Goal: Transaction & Acquisition: Purchase product/service

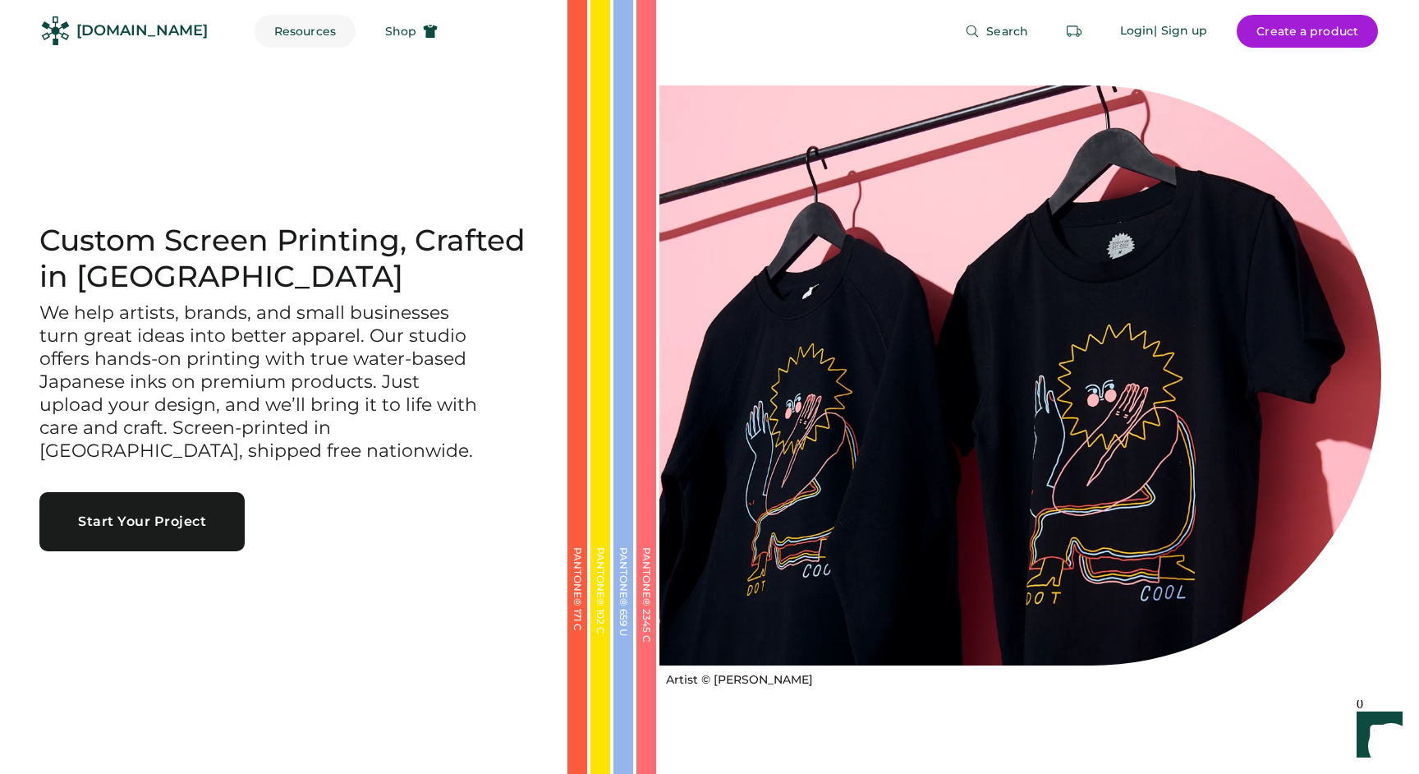
click at [281, 34] on button "Resources" at bounding box center [305, 31] width 101 height 33
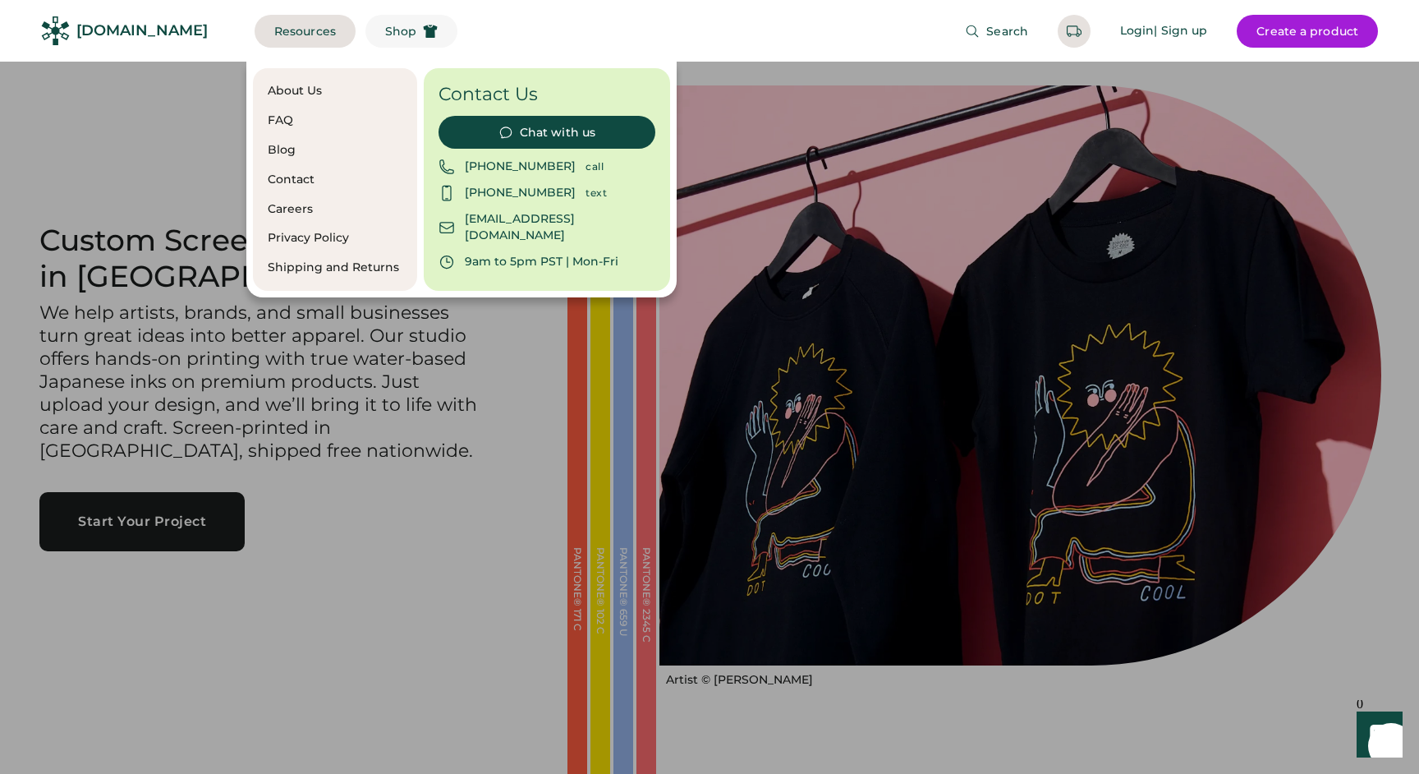
click at [385, 32] on span "Shop" at bounding box center [400, 30] width 31 height 11
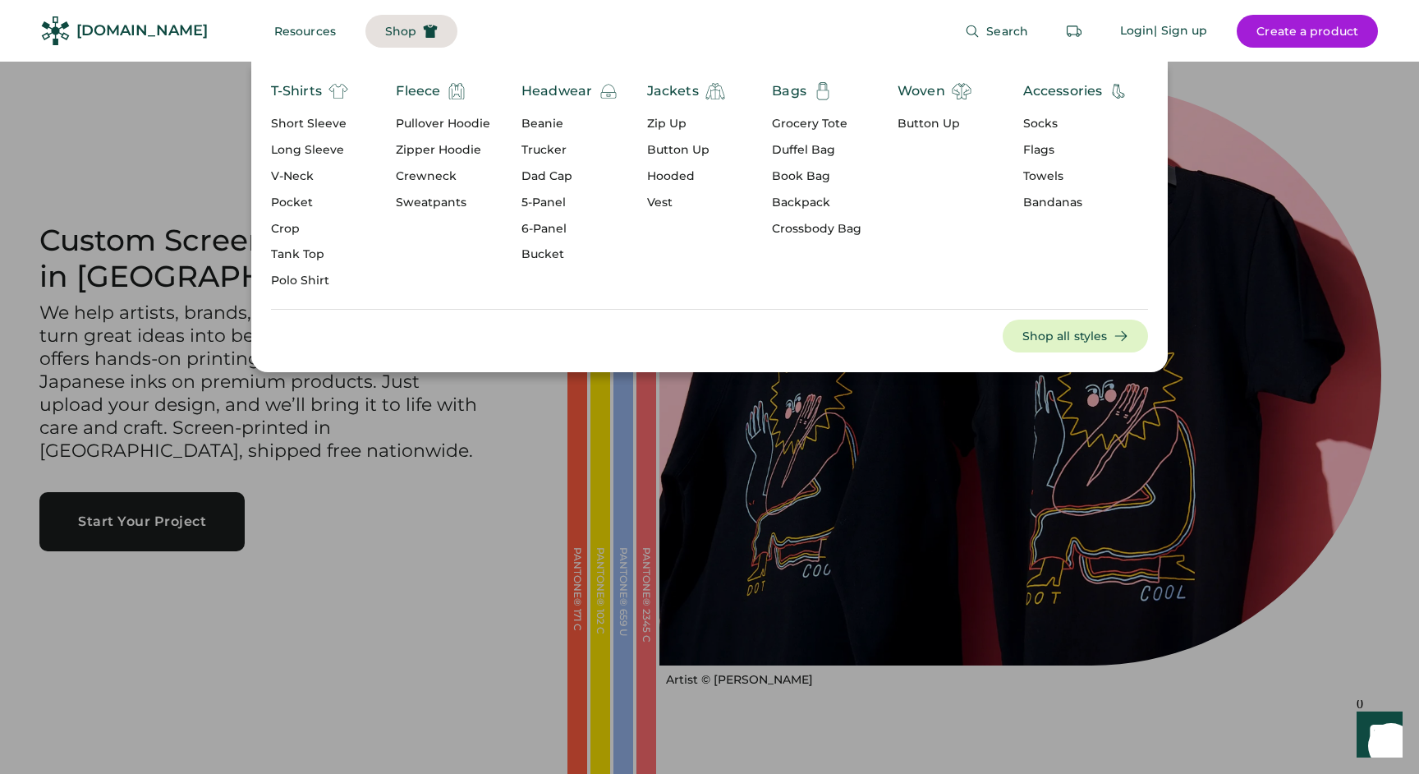
click at [445, 120] on div "Pullover Hoodie" at bounding box center [443, 124] width 94 height 16
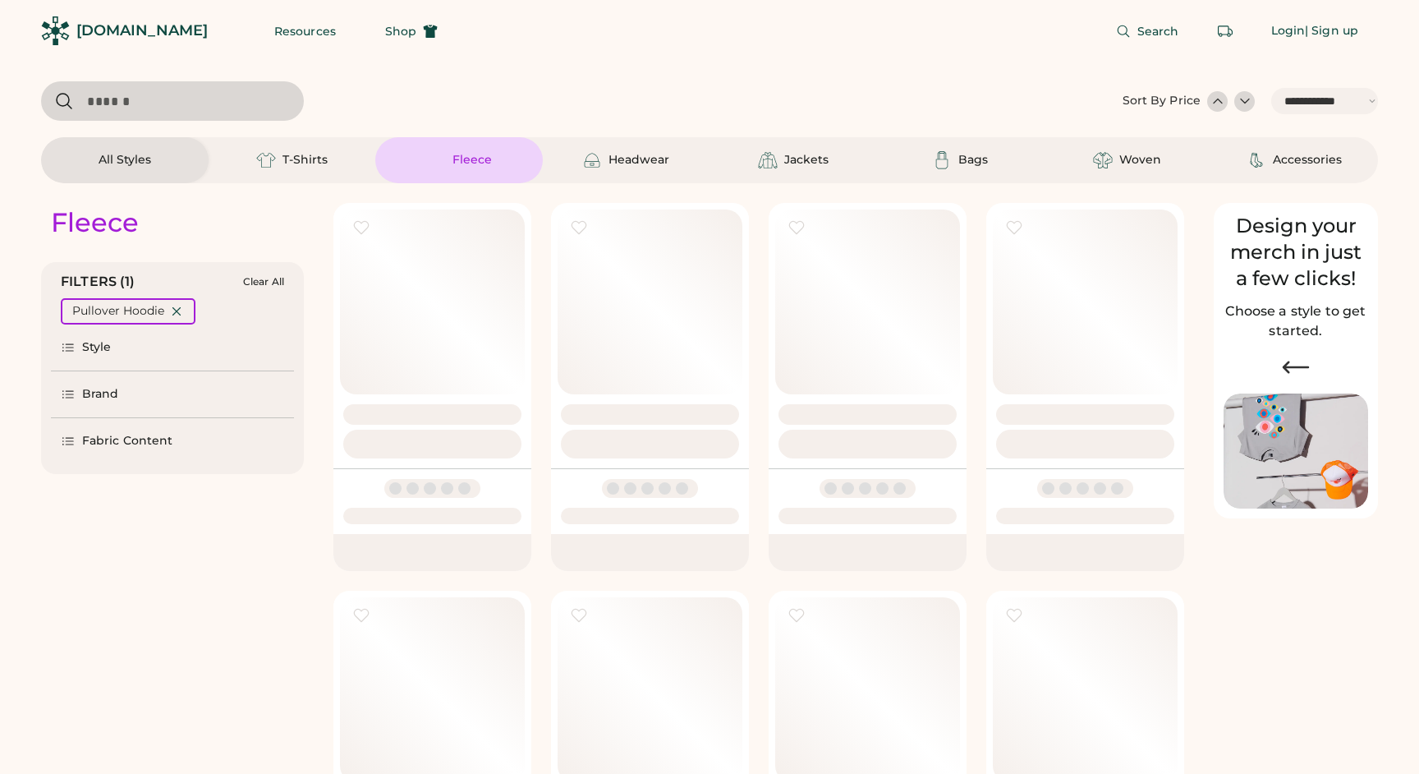
select select "*****"
select select "*"
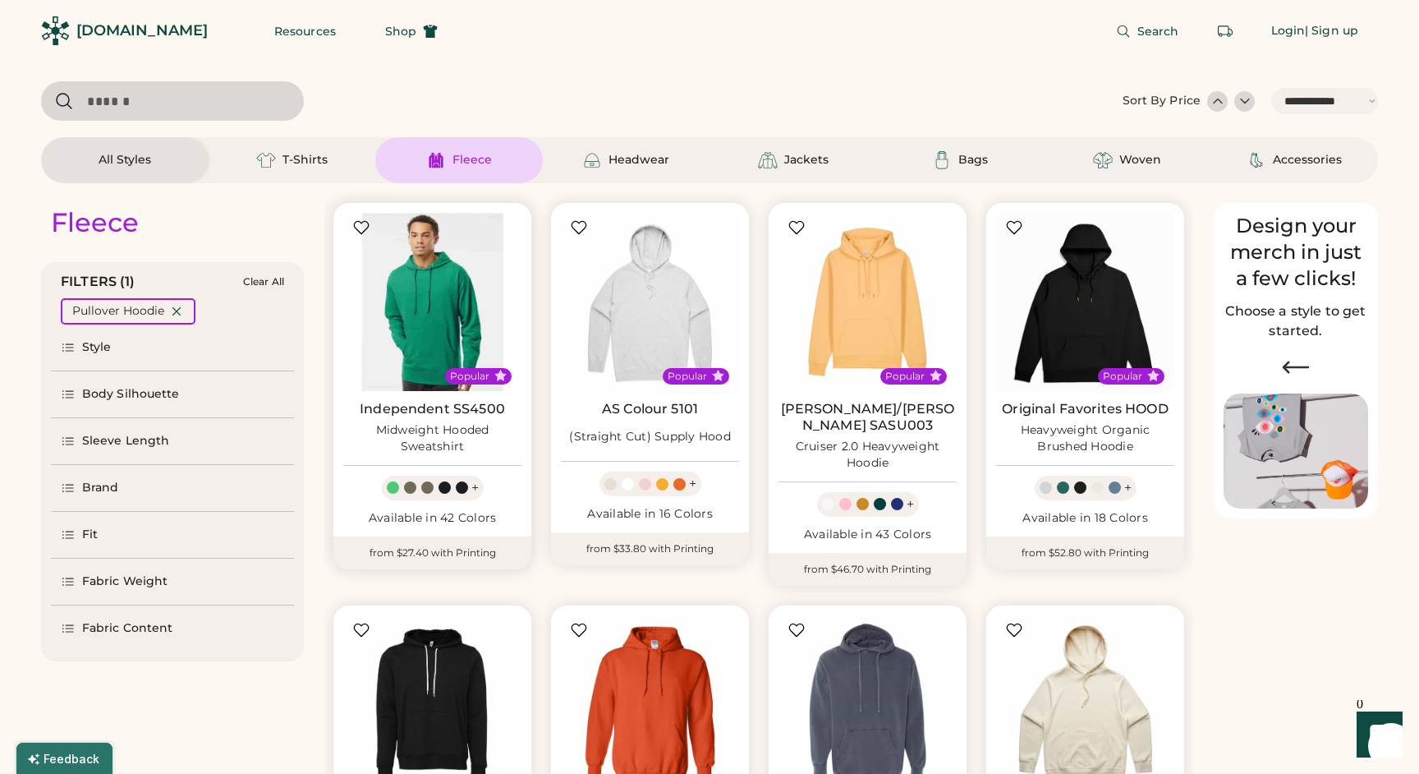
click at [449, 345] on img at bounding box center [432, 302] width 178 height 178
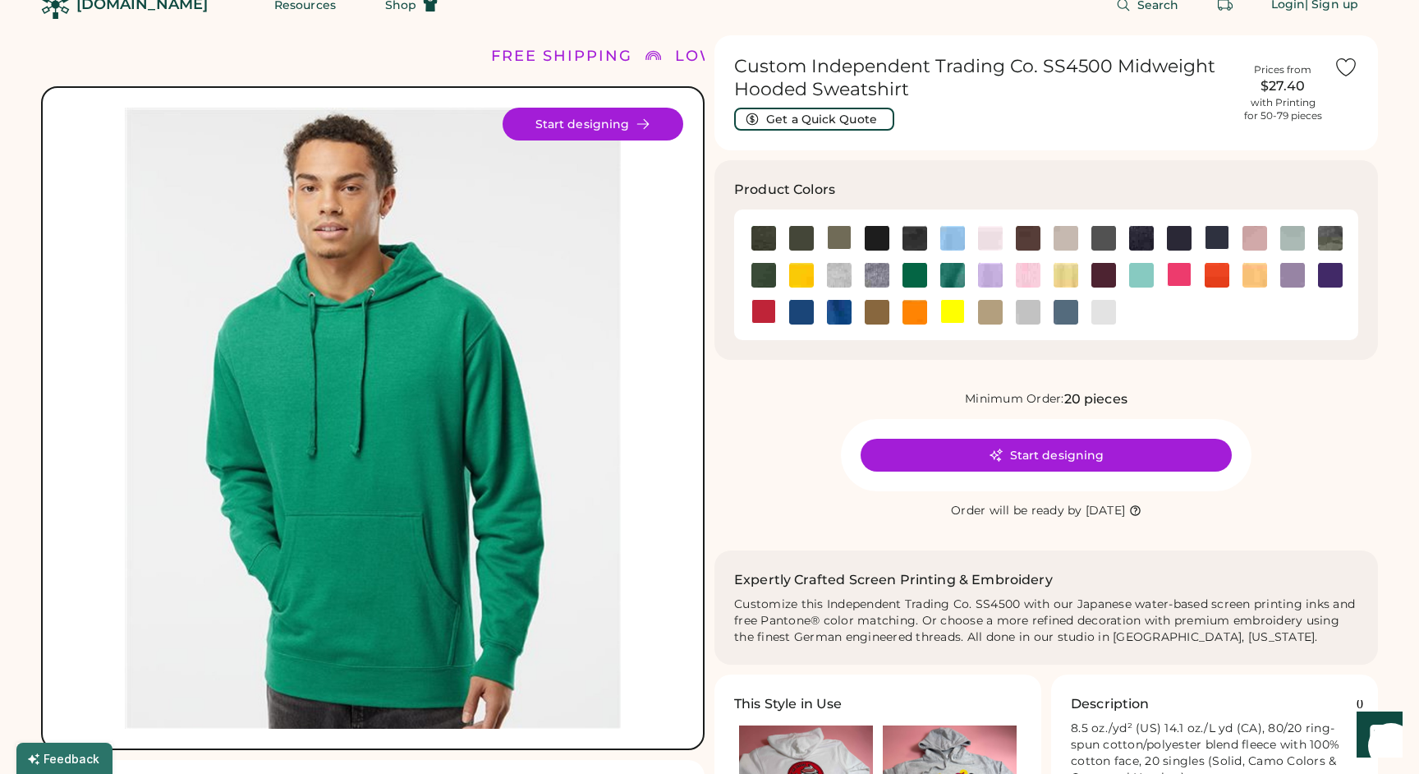
scroll to position [34, 0]
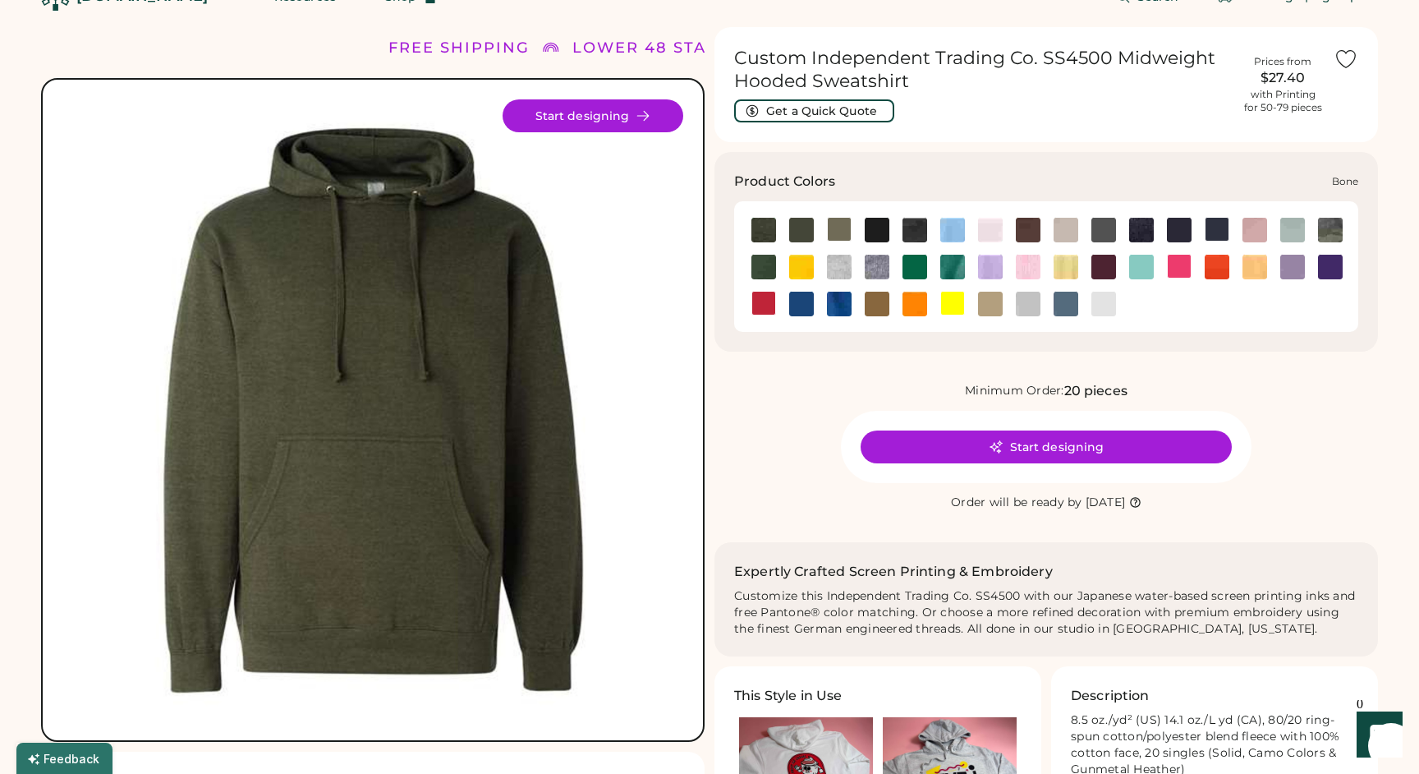
click at [987, 232] on img at bounding box center [990, 230] width 25 height 25
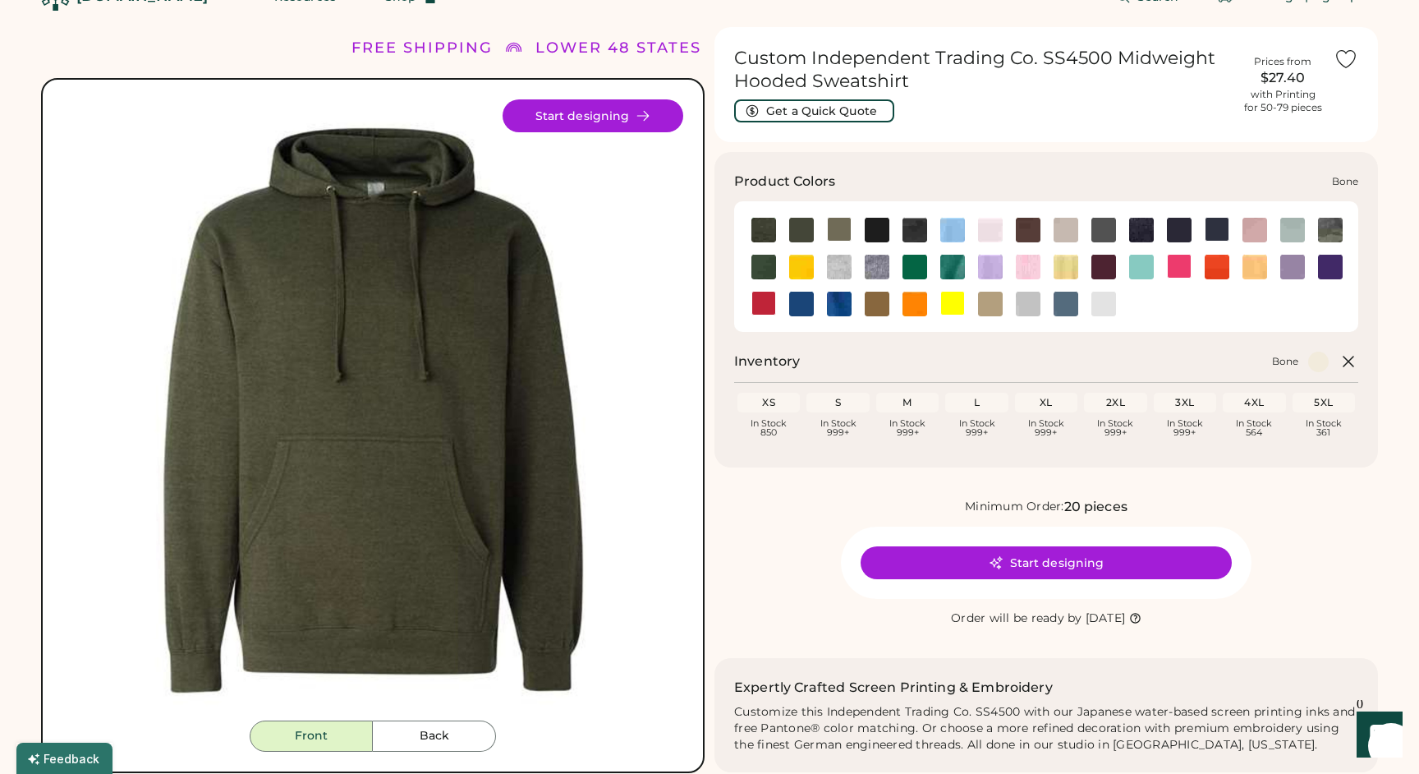
click at [987, 232] on img at bounding box center [990, 230] width 25 height 25
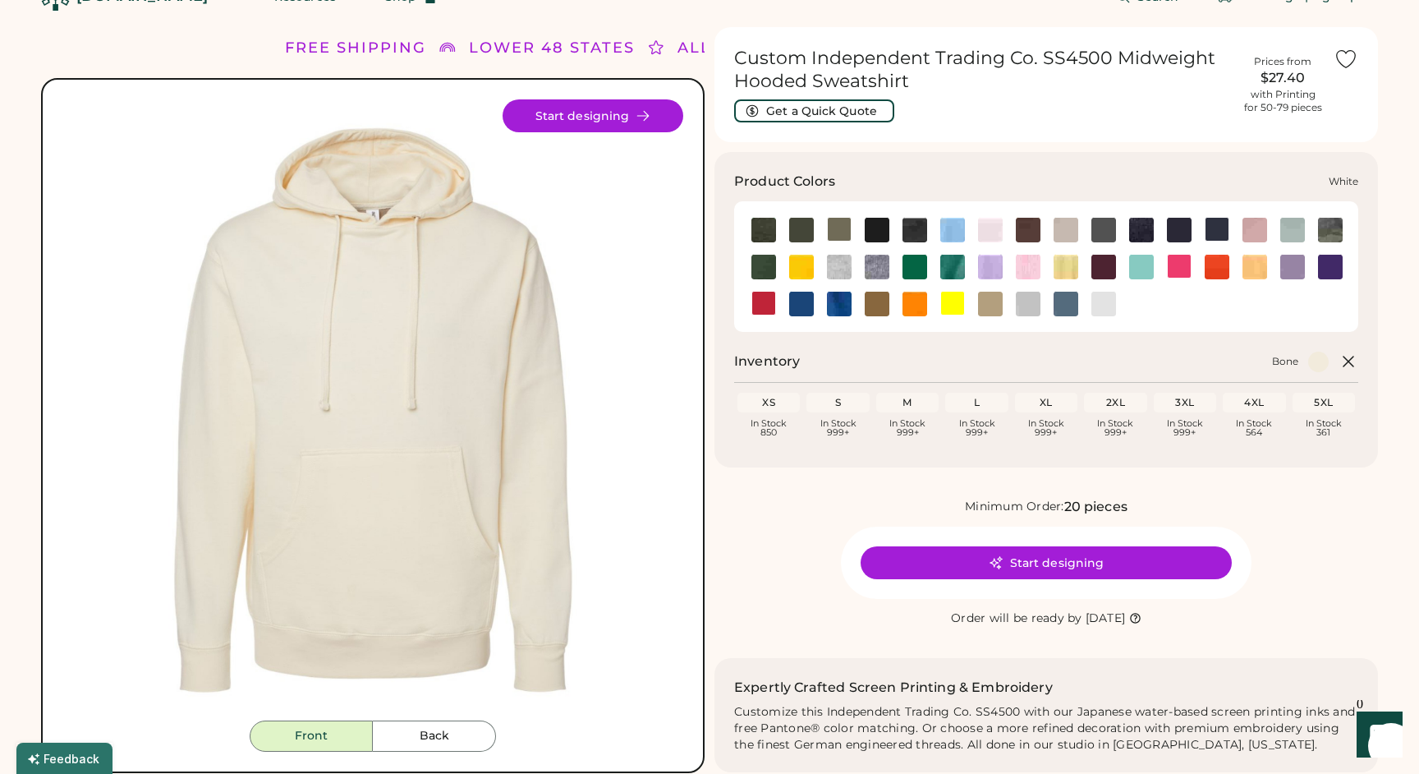
click at [1107, 301] on img at bounding box center [1103, 304] width 25 height 25
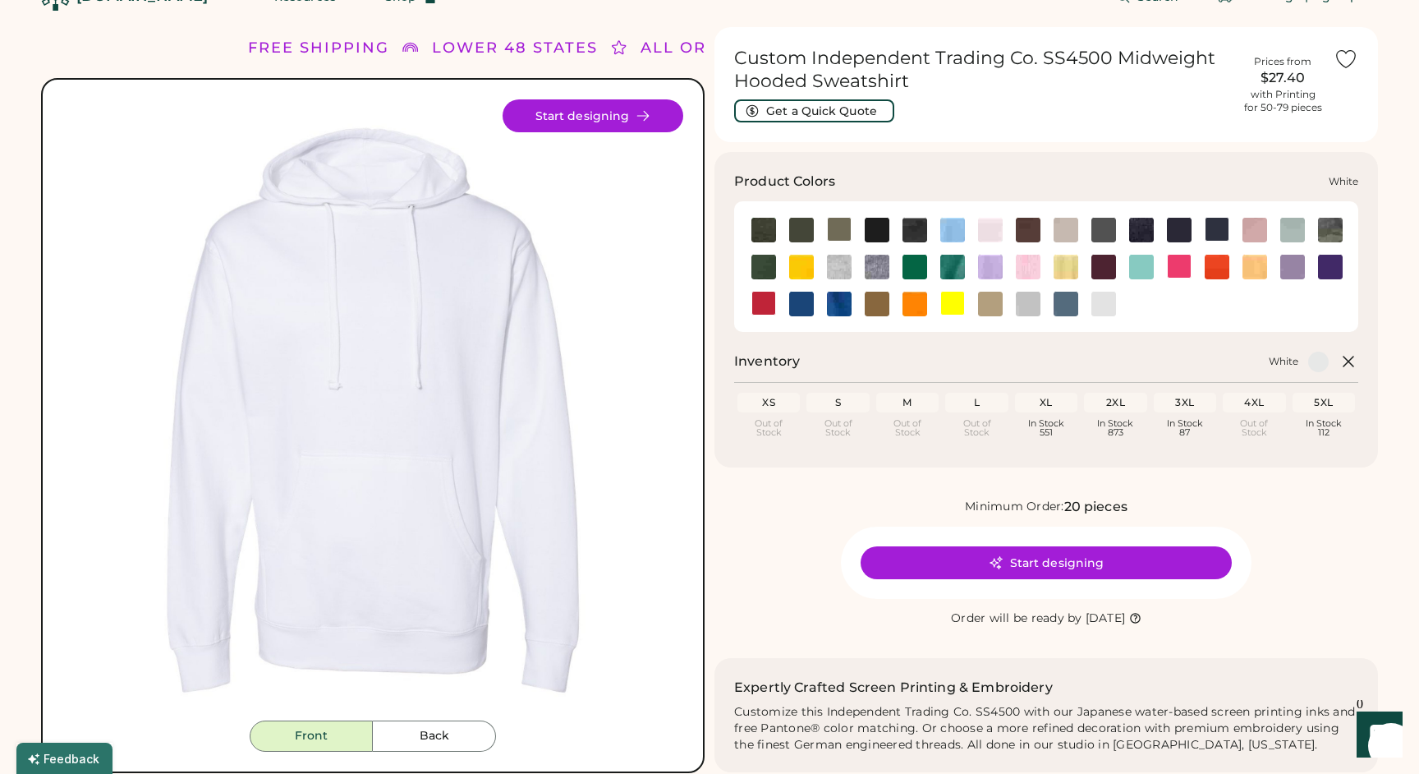
click at [1107, 301] on img at bounding box center [1103, 304] width 25 height 25
click at [1030, 305] on img at bounding box center [1028, 304] width 25 height 25
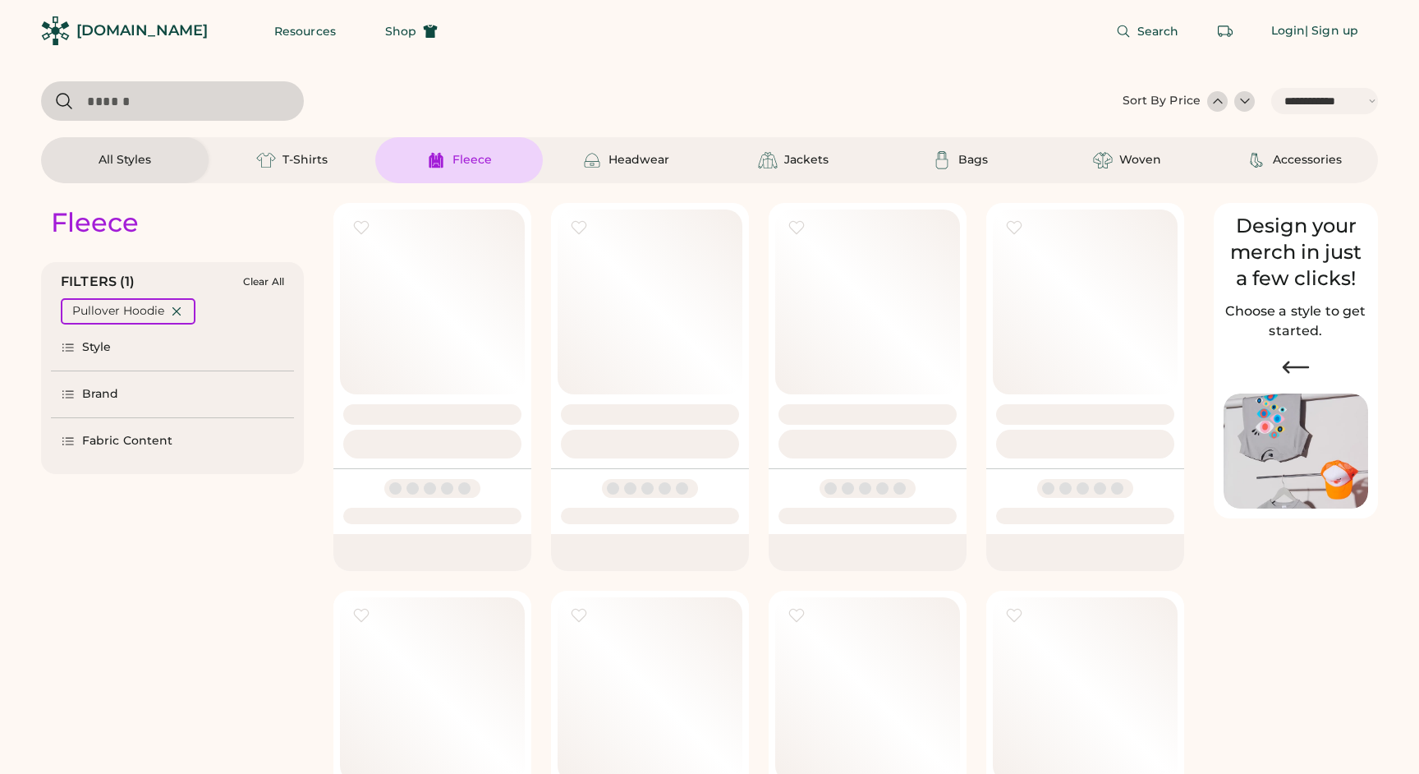
select select "*****"
select select "*"
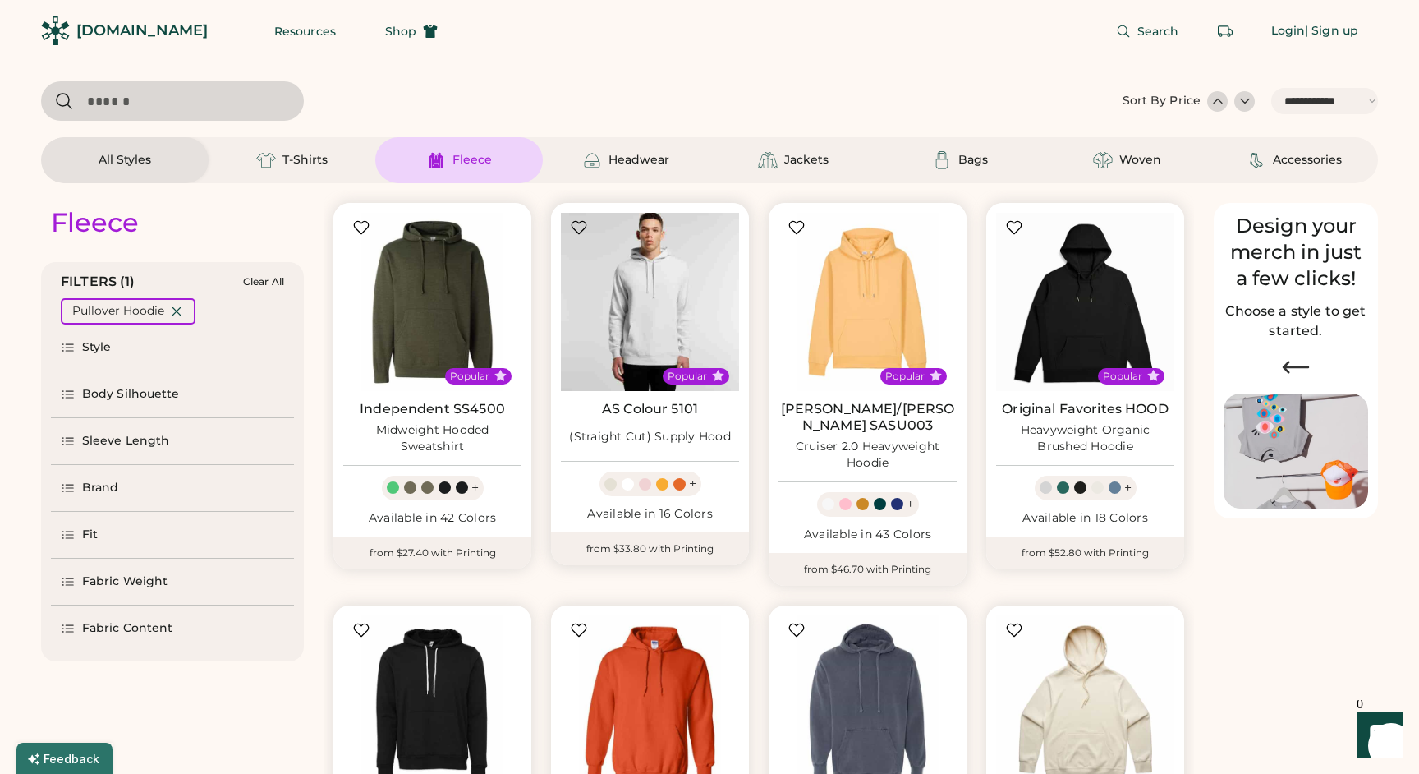
click at [659, 365] on img at bounding box center [650, 302] width 178 height 178
